Goal: Transaction & Acquisition: Book appointment/travel/reservation

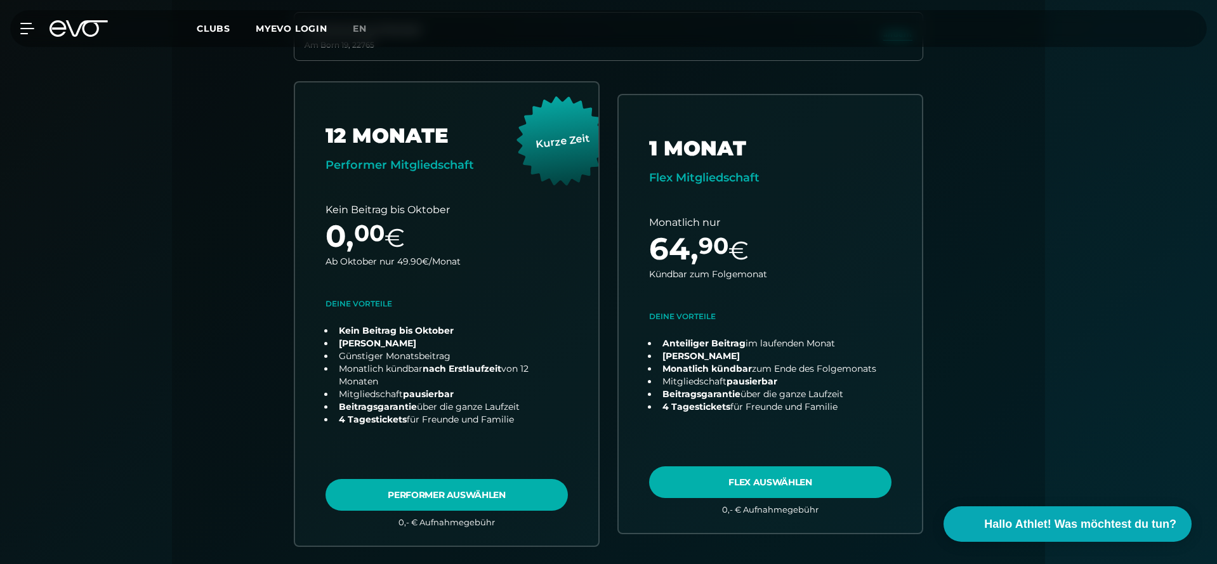
click at [66, 21] on icon at bounding box center [78, 28] width 58 height 16
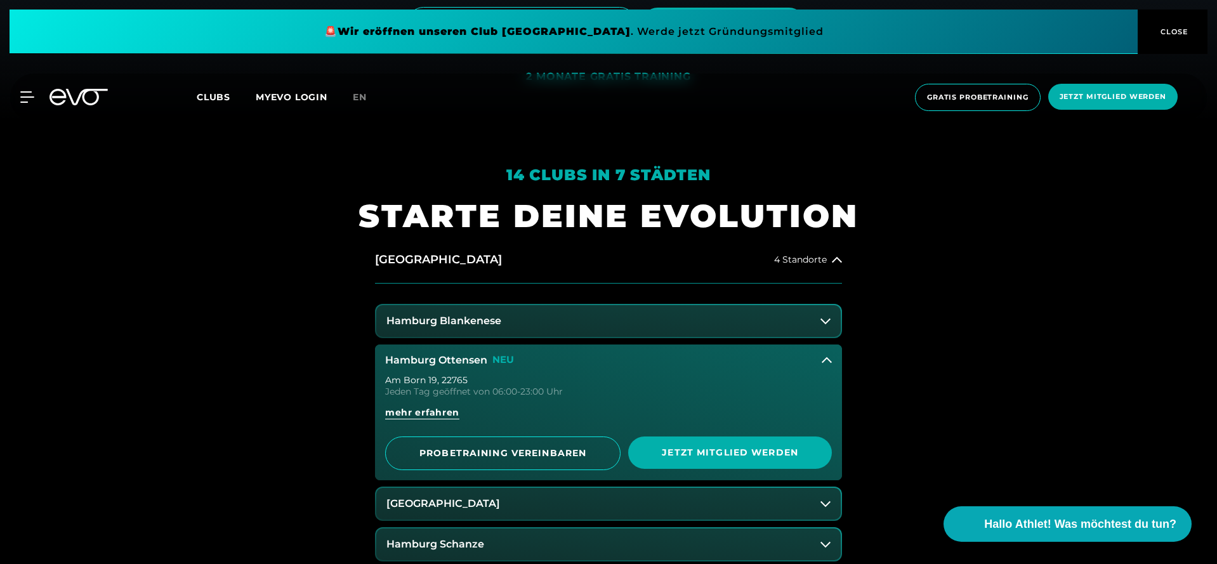
scroll to position [641, 0]
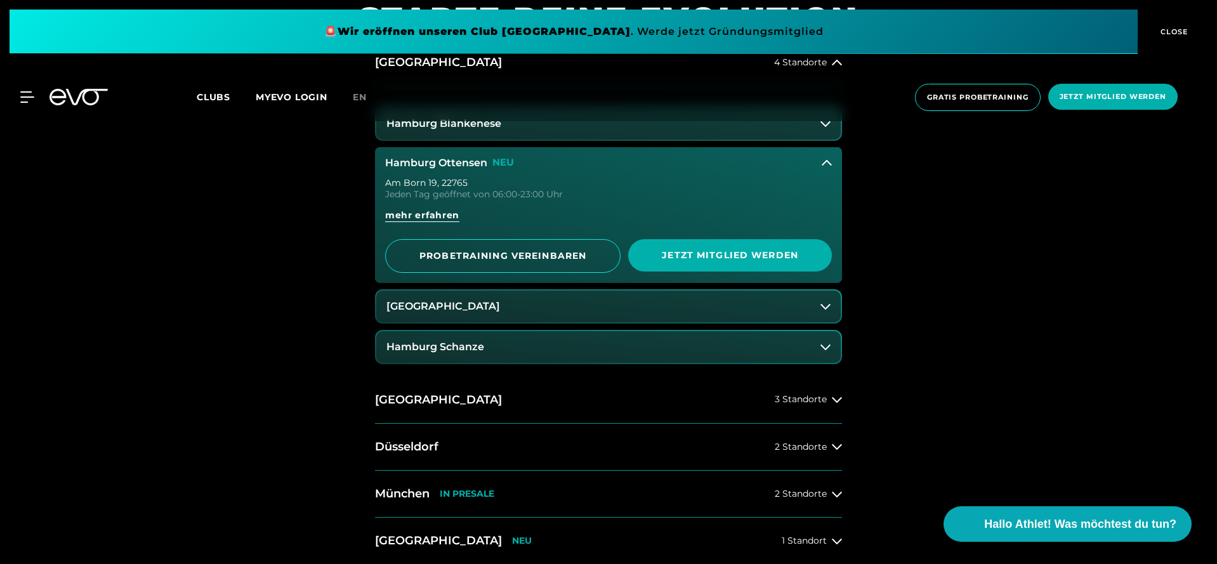
click at [434, 171] on button "Hamburg Ottensen NEU" at bounding box center [608, 163] width 467 height 32
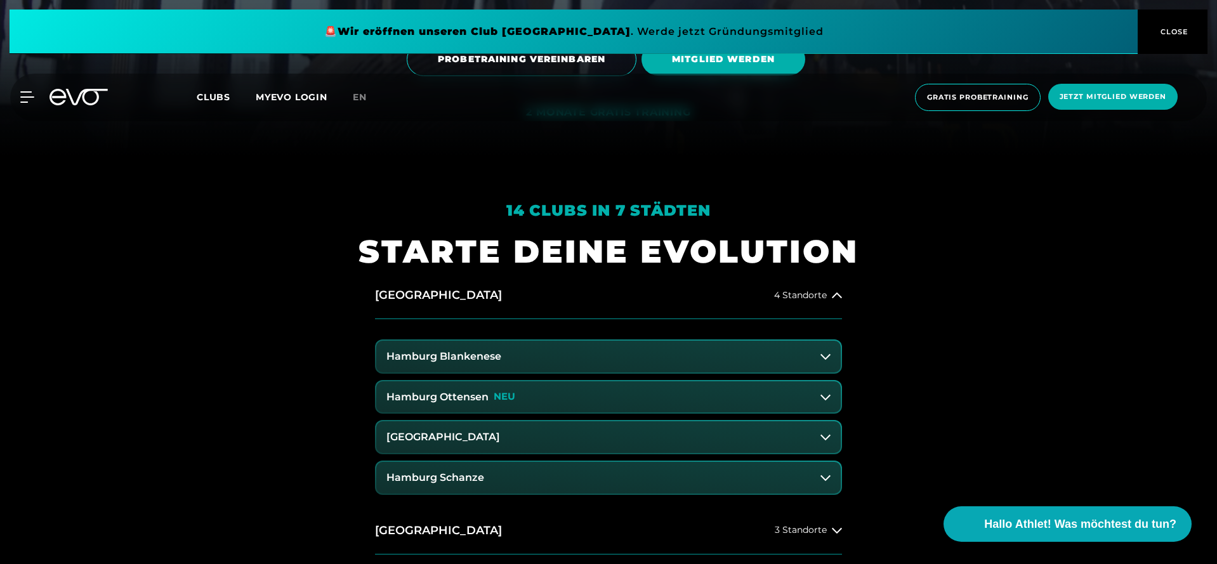
scroll to position [393, 0]
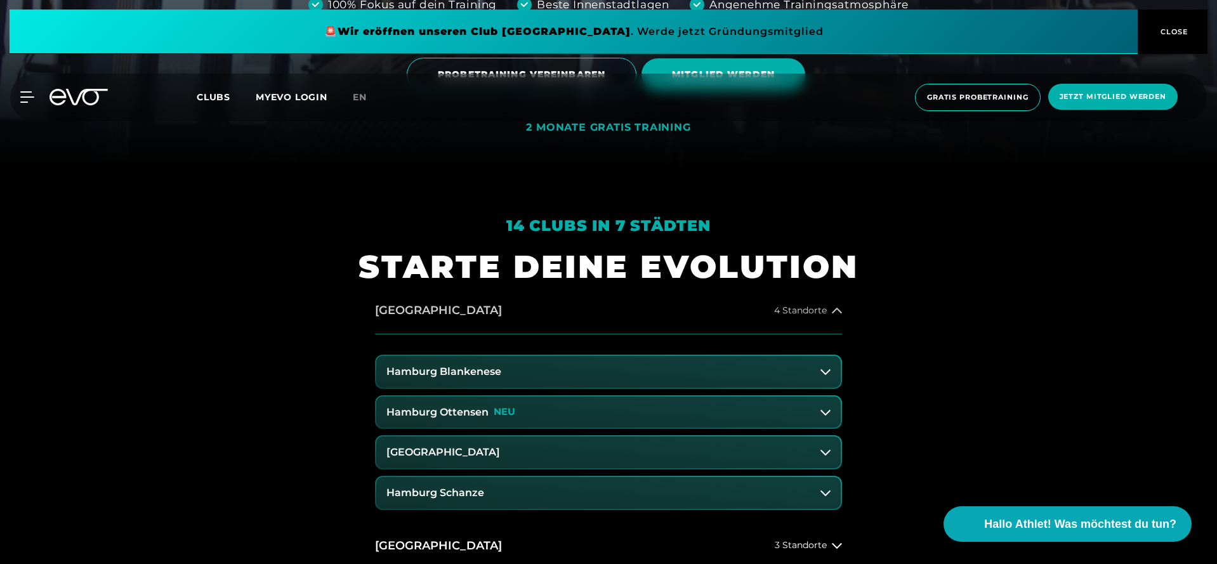
click at [424, 324] on button "[GEOGRAPHIC_DATA] 4 Standorte" at bounding box center [608, 310] width 467 height 47
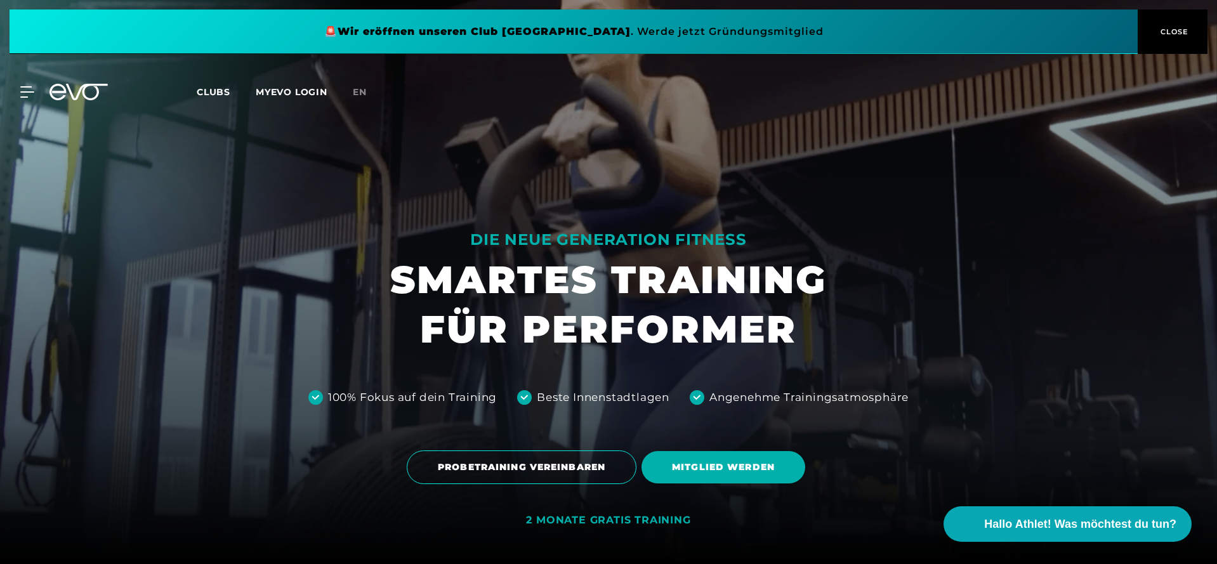
scroll to position [0, 0]
click at [86, 93] on icon at bounding box center [78, 92] width 58 height 16
click at [85, 99] on icon at bounding box center [78, 92] width 58 height 16
click at [21, 92] on icon at bounding box center [30, 92] width 18 height 10
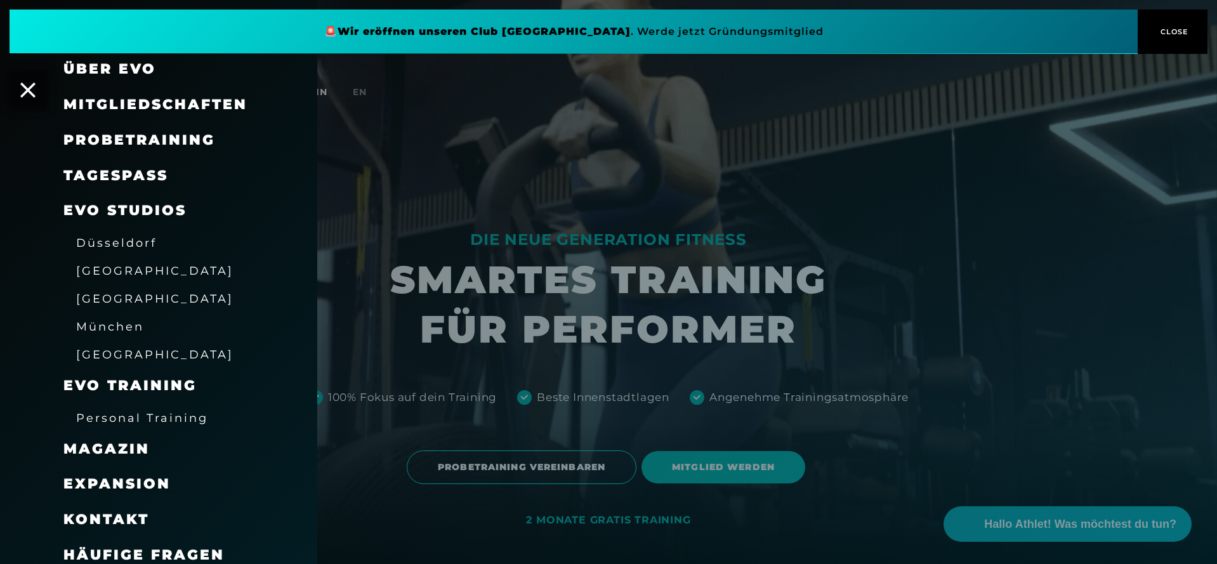
scroll to position [47, 0]
click at [116, 420] on div "Personal Training" at bounding box center [142, 418] width 132 height 20
click at [118, 417] on span "Personal Training" at bounding box center [142, 418] width 132 height 13
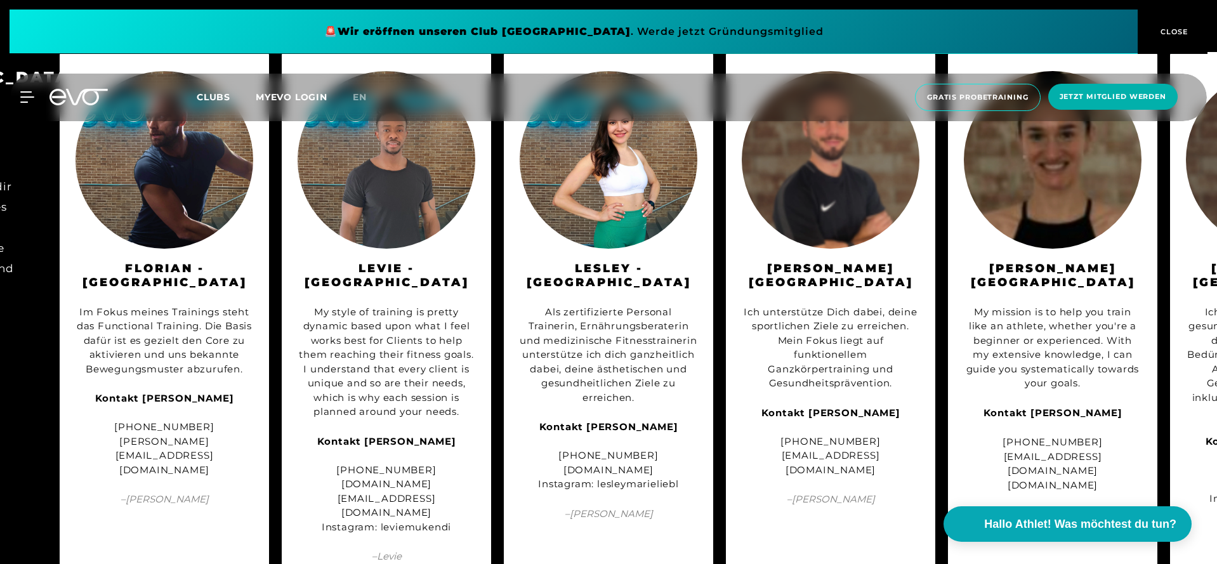
scroll to position [1412, 0]
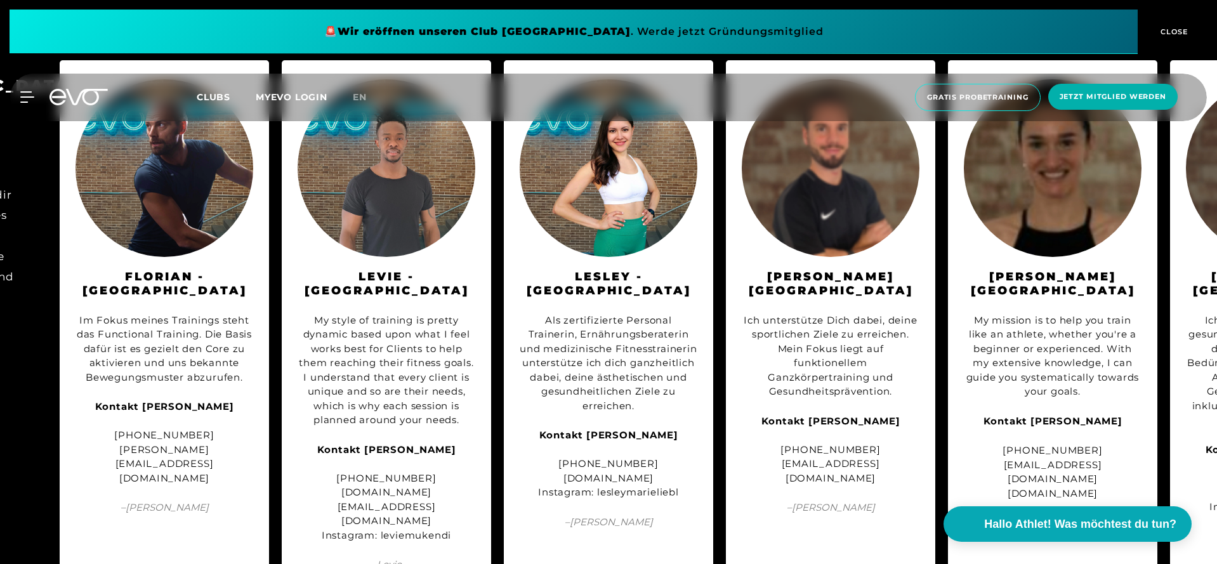
click at [495, 206] on div "BERLIN Jeder unserer Trainer:innen bringt eigene Ideen und Erfahrungen mit, um …" at bounding box center [608, 334] width 1217 height 573
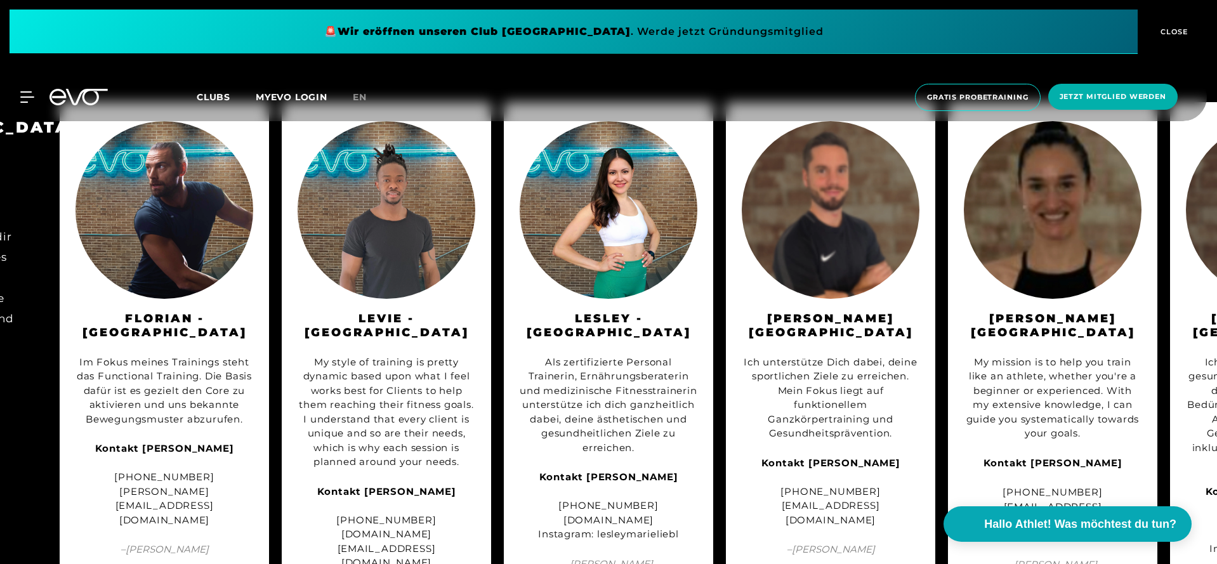
scroll to position [1364, 0]
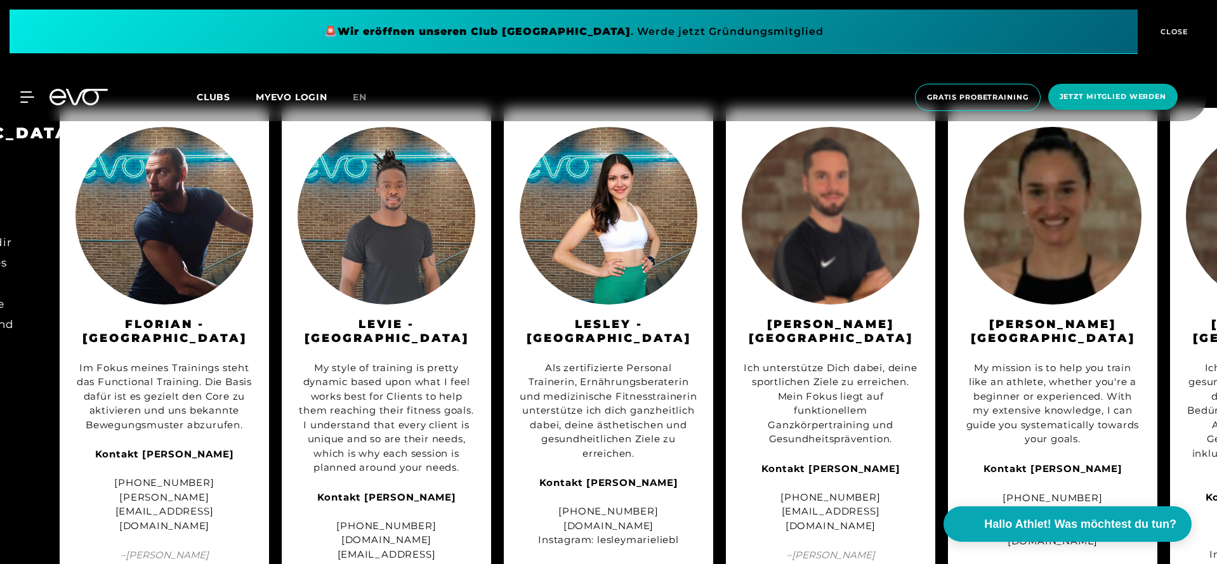
click at [34, 97] on div "MyEVO Login Über EVO Mitgliedschaften Probetraining TAGESPASS EVO Studios [GEOG…" at bounding box center [19, 96] width 44 height 11
click at [32, 96] on icon at bounding box center [30, 97] width 18 height 10
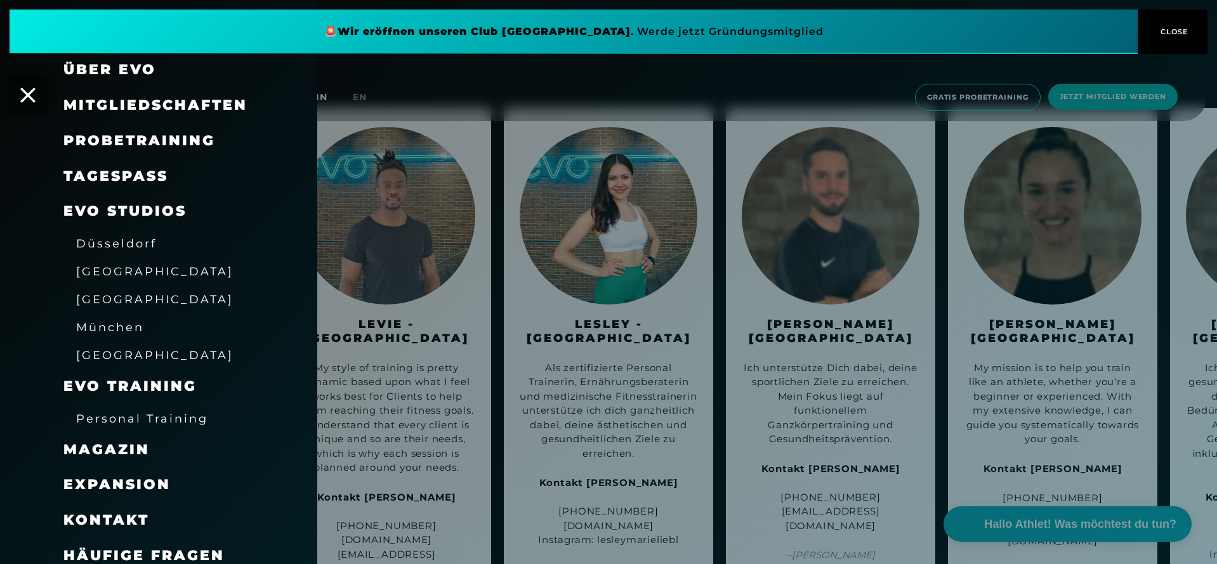
click at [105, 140] on span "Probetraining" at bounding box center [139, 140] width 152 height 17
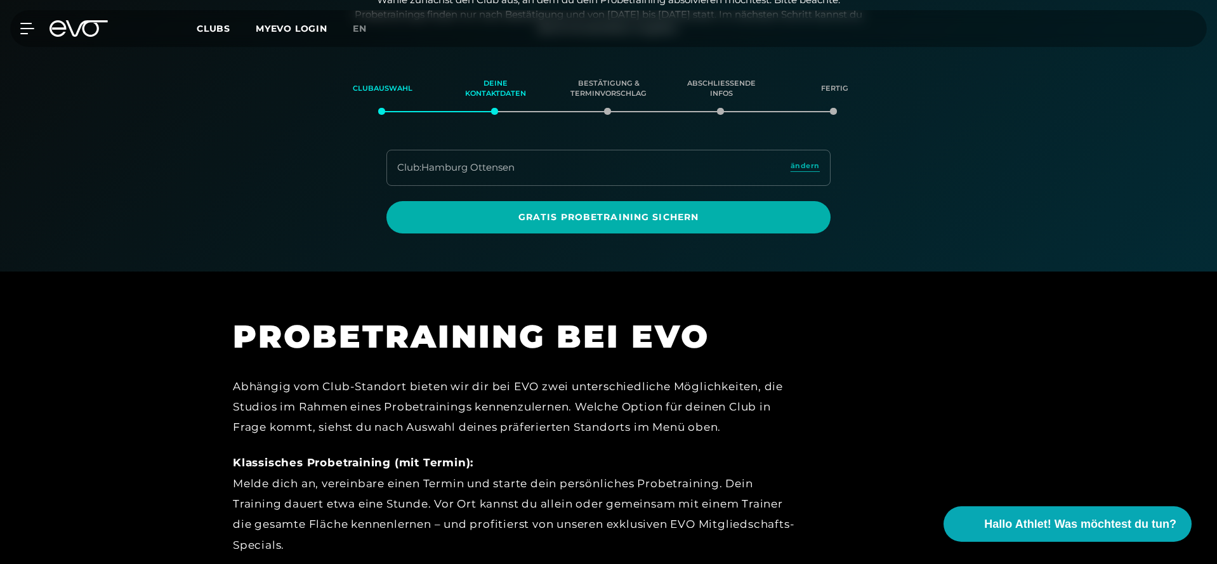
scroll to position [217, 0]
click at [794, 160] on span "ändern" at bounding box center [804, 165] width 29 height 11
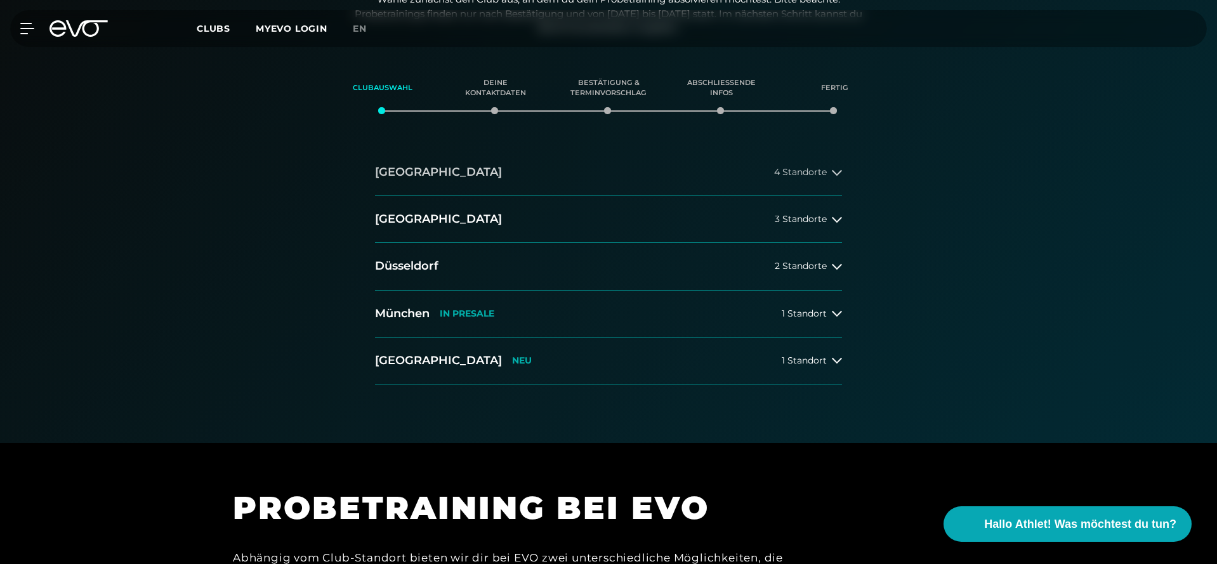
click at [420, 169] on h2 "[GEOGRAPHIC_DATA]" at bounding box center [438, 172] width 127 height 16
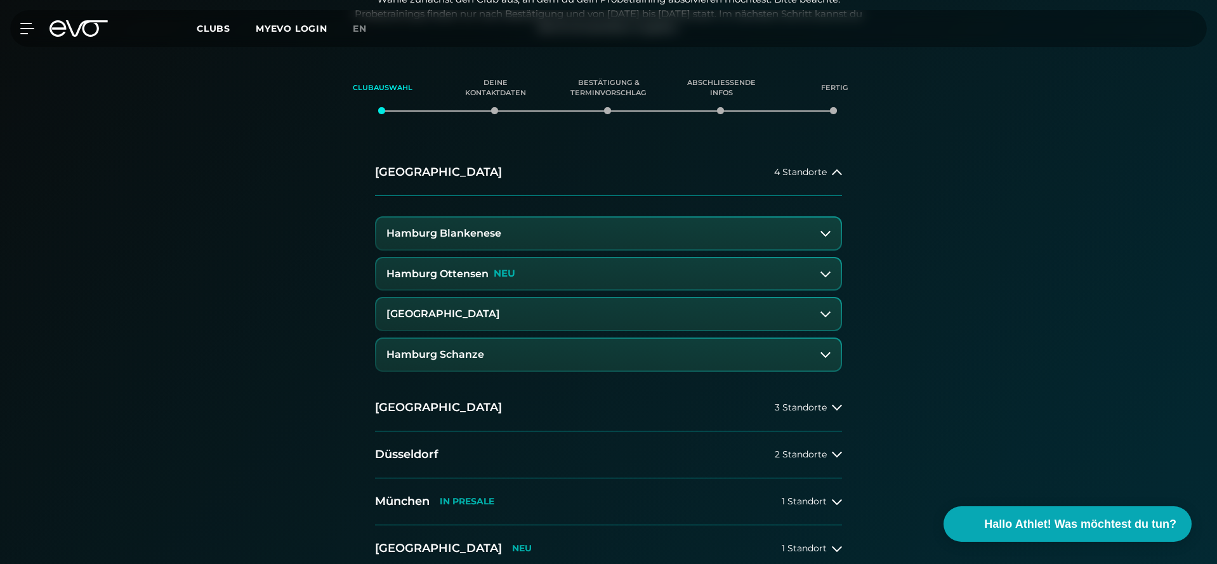
click at [454, 362] on button "Hamburg Schanze" at bounding box center [608, 355] width 464 height 32
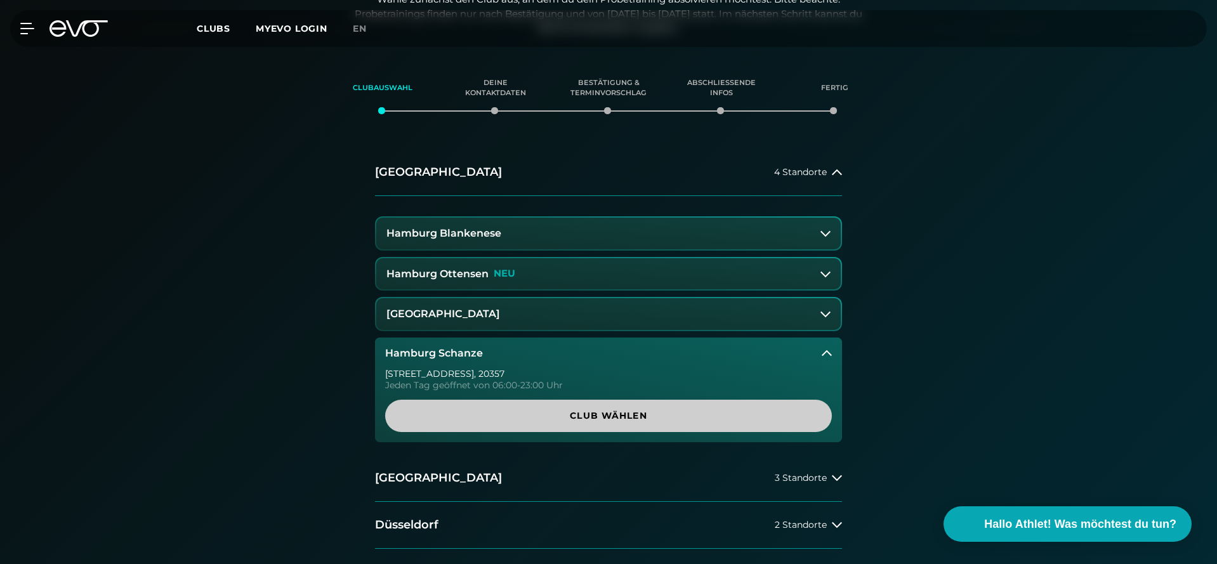
click at [607, 411] on span "Club wählen" at bounding box center [608, 415] width 386 height 13
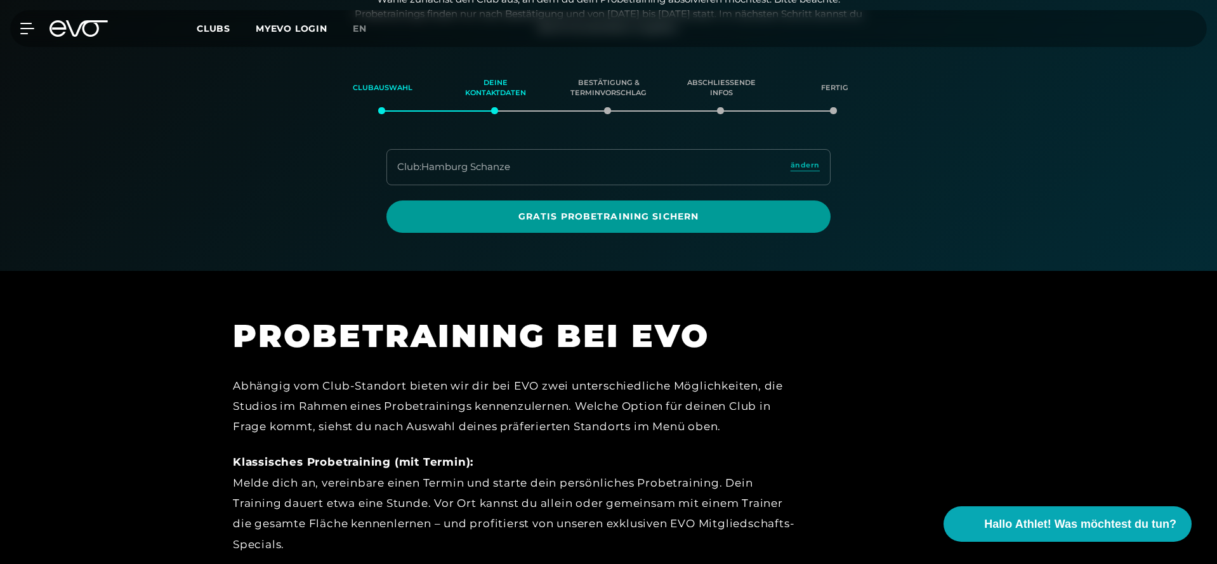
click at [637, 216] on span "Gratis Probetraining sichern" at bounding box center [608, 216] width 383 height 13
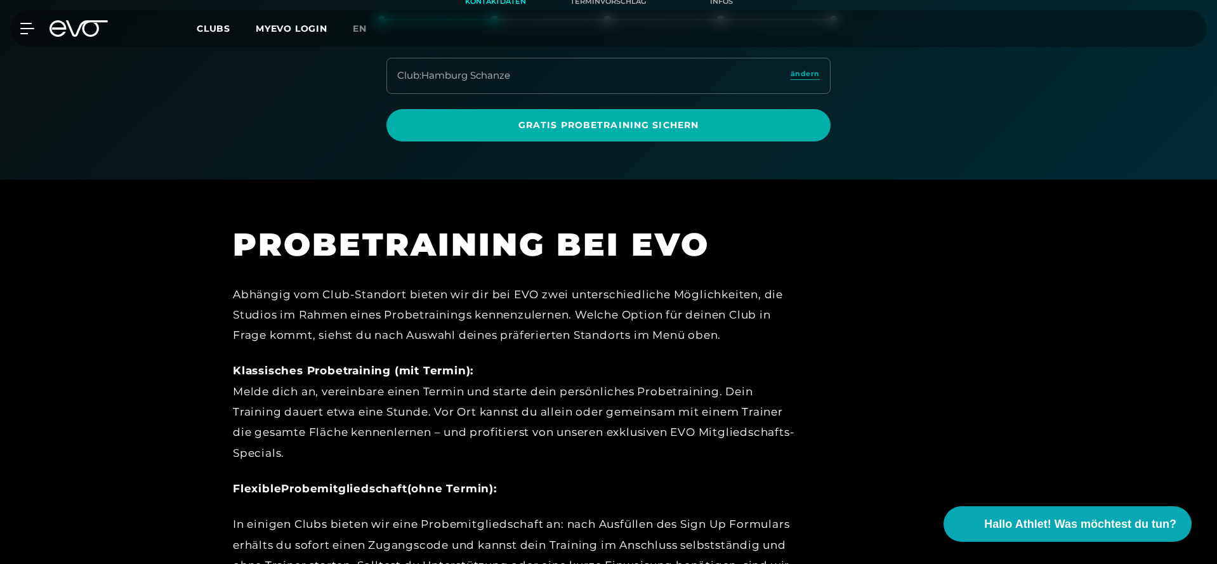
click at [637, 216] on section "PROBETRAINING BEI EVO Abhängig vom Club-Standort bieten wir dir bei EVO zwei un…" at bounding box center [608, 441] width 1217 height 522
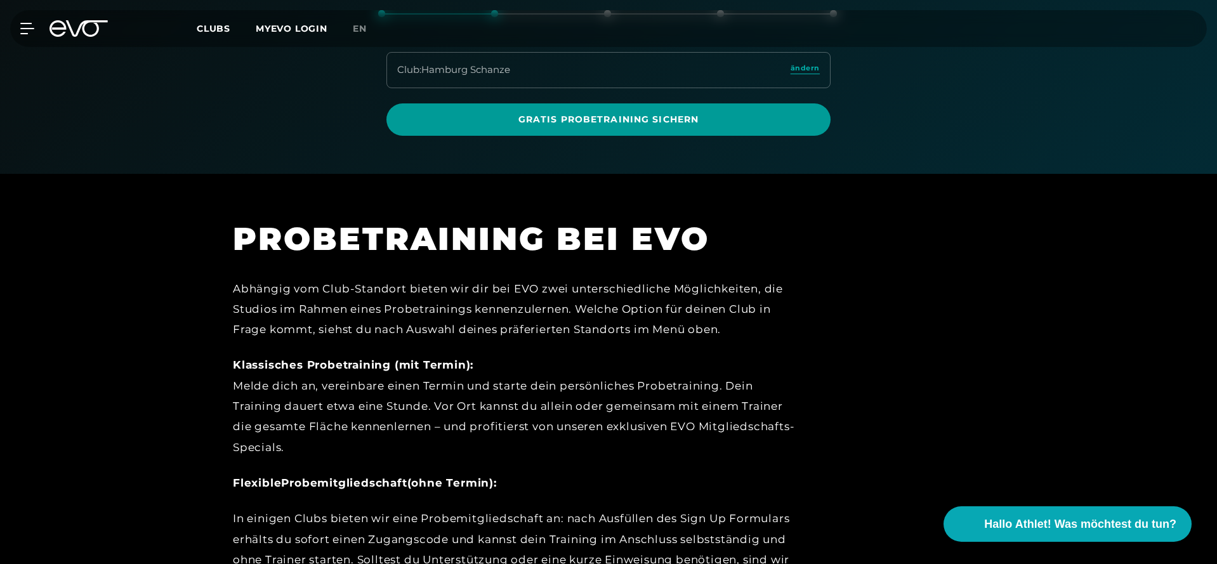
scroll to position [315, 0]
click at [613, 129] on span "Gratis Probetraining sichern" at bounding box center [608, 119] width 444 height 32
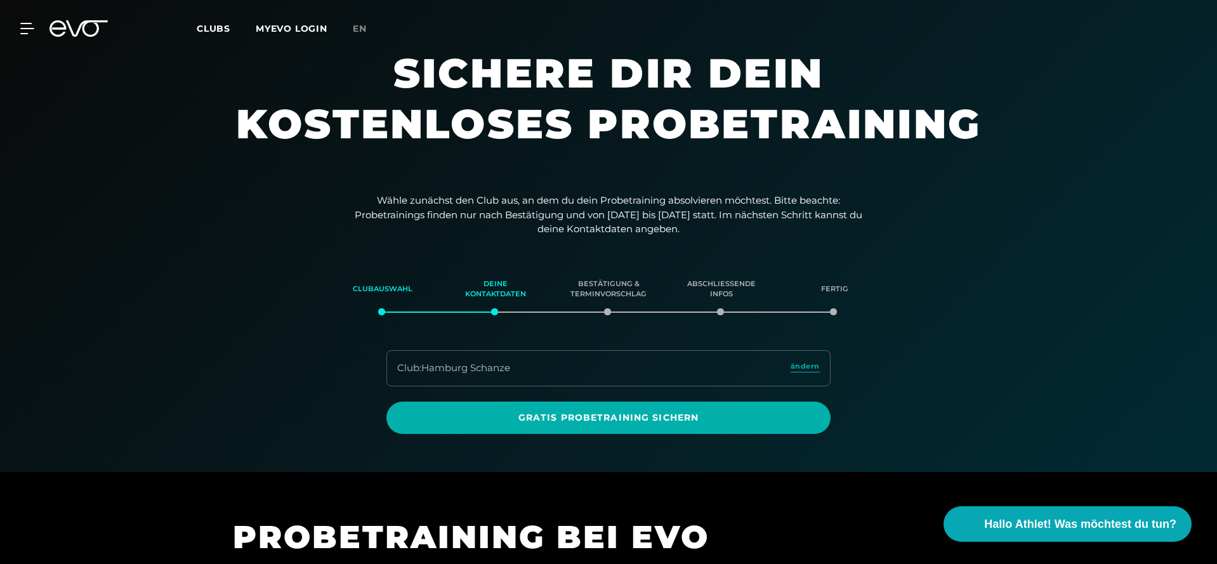
scroll to position [12, 0]
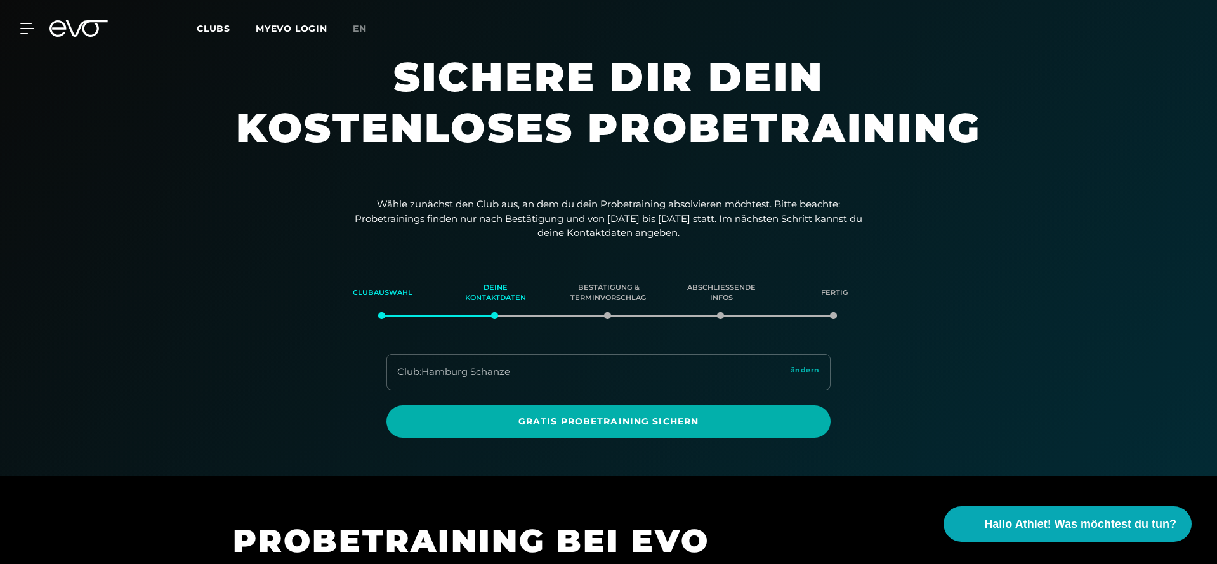
click at [74, 36] on icon at bounding box center [87, 28] width 42 height 16
